Goal: Check status: Check status

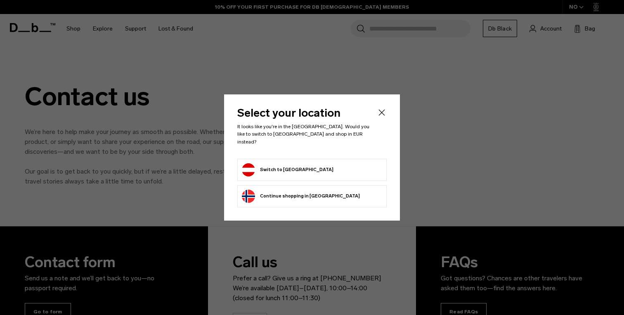
click at [292, 163] on button "Switch to Austria" at bounding box center [288, 169] width 92 height 13
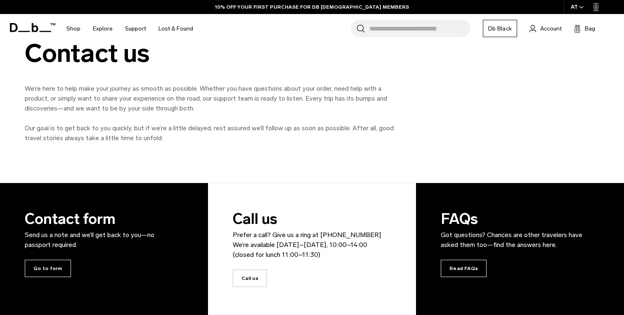
scroll to position [35, 0]
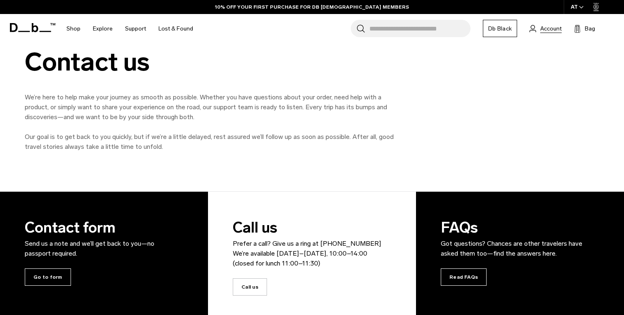
click at [547, 28] on span "Account" at bounding box center [550, 28] width 21 height 9
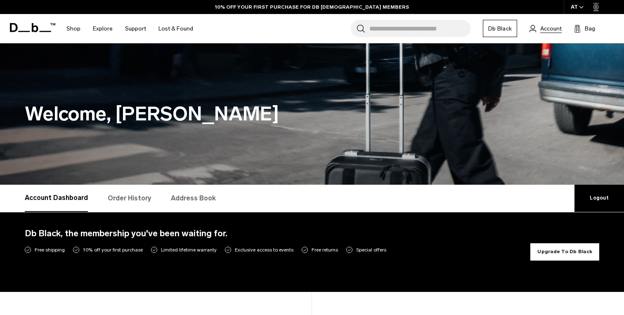
click at [555, 28] on span "Account" at bounding box center [550, 28] width 21 height 9
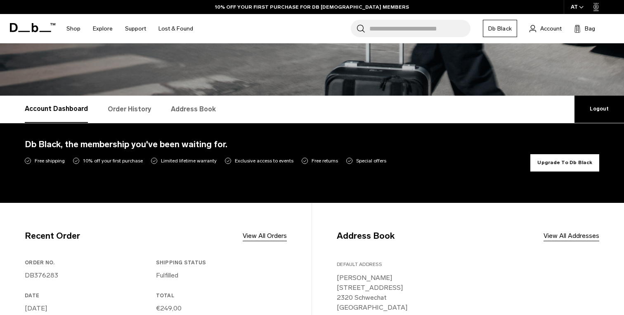
scroll to position [180, 0]
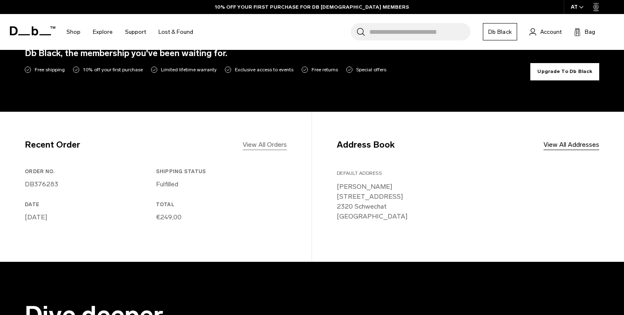
click at [258, 143] on link "View All Orders" at bounding box center [264, 145] width 44 height 10
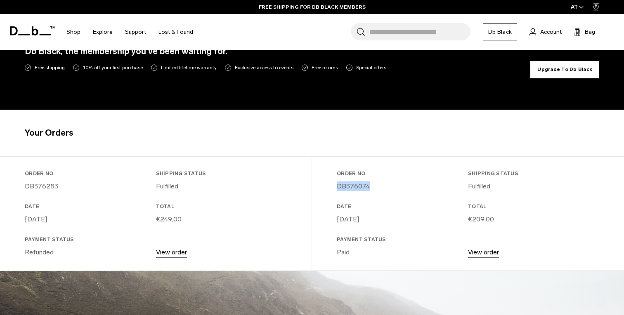
drag, startPoint x: 370, startPoint y: 186, endPoint x: 335, endPoint y: 187, distance: 35.1
click at [335, 187] on div "Order No. DB376074 Shipping Status Fulfilled Date July 24, 2025 Total €209,00 P…" at bounding box center [468, 219] width 312 height 99
copy link "DB376074"
drag, startPoint x: 66, startPoint y: 191, endPoint x: 15, endPoint y: 188, distance: 50.8
click at [15, 188] on div "Order No. DB376283 Shipping Status Fulfilled Date July 26, 2025 Total €249,00 P…" at bounding box center [155, 219] width 311 height 99
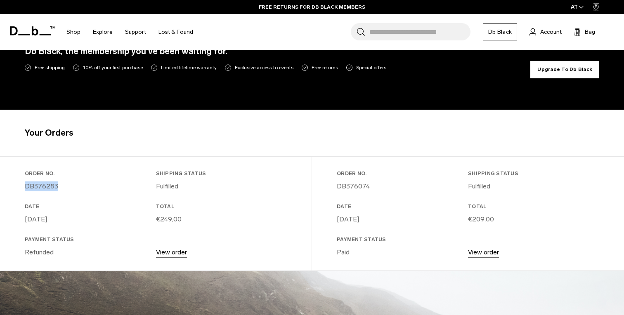
copy link "DB376283"
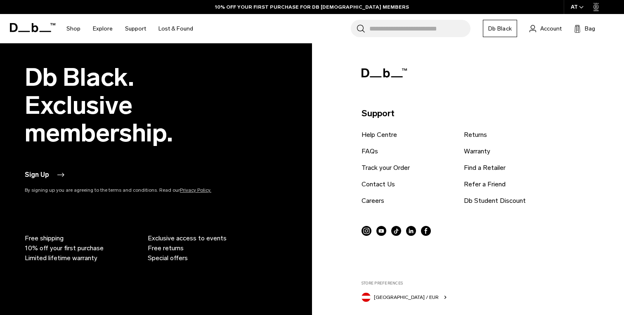
scroll to position [805, 0]
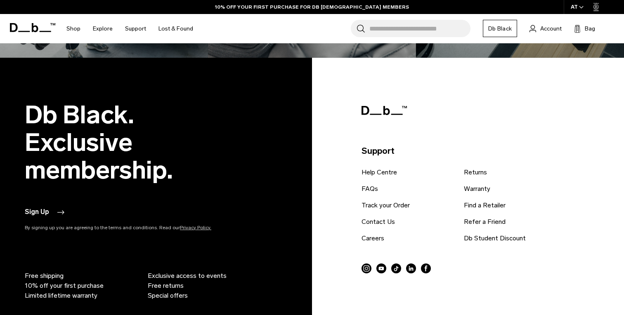
scroll to position [897, 0]
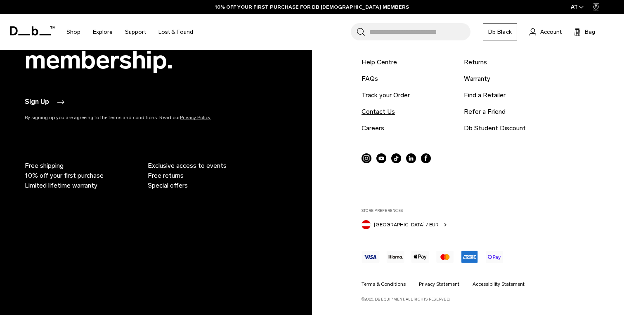
click at [380, 114] on link "Contact Us" at bounding box center [377, 112] width 33 height 10
